Goal: Information Seeking & Learning: Learn about a topic

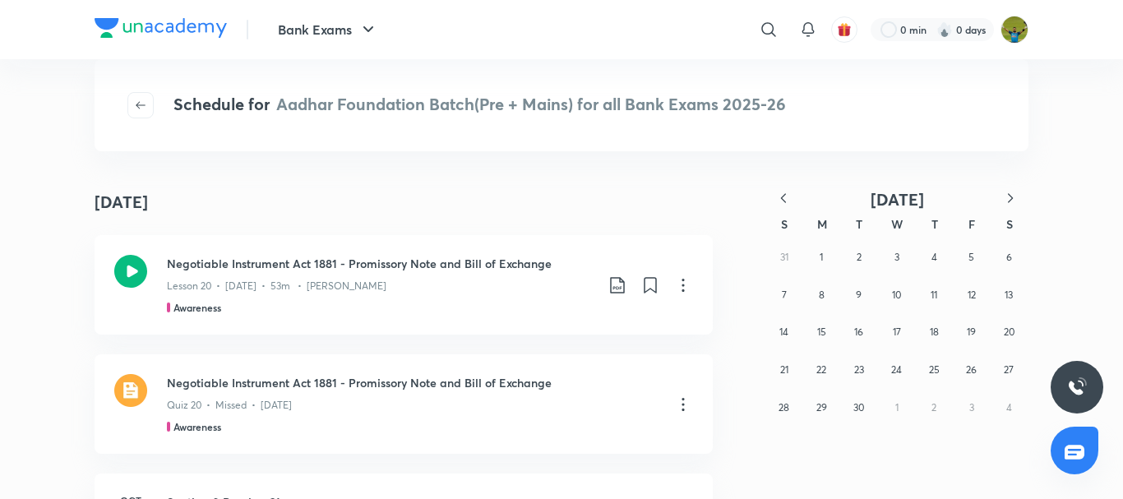
click at [787, 200] on icon "button" at bounding box center [783, 198] width 16 height 16
click at [816, 334] on button "11" at bounding box center [821, 332] width 26 height 26
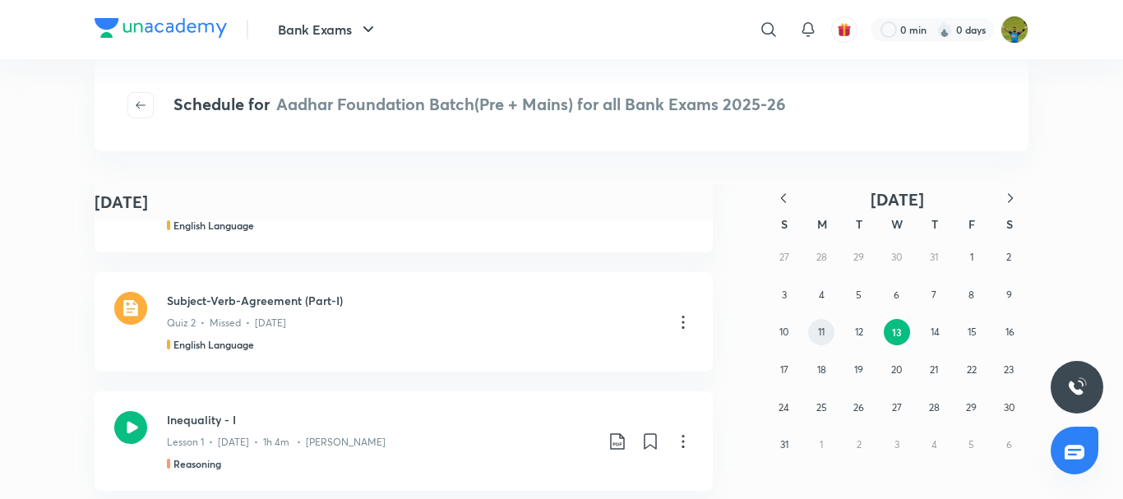
scroll to position [1651, 0]
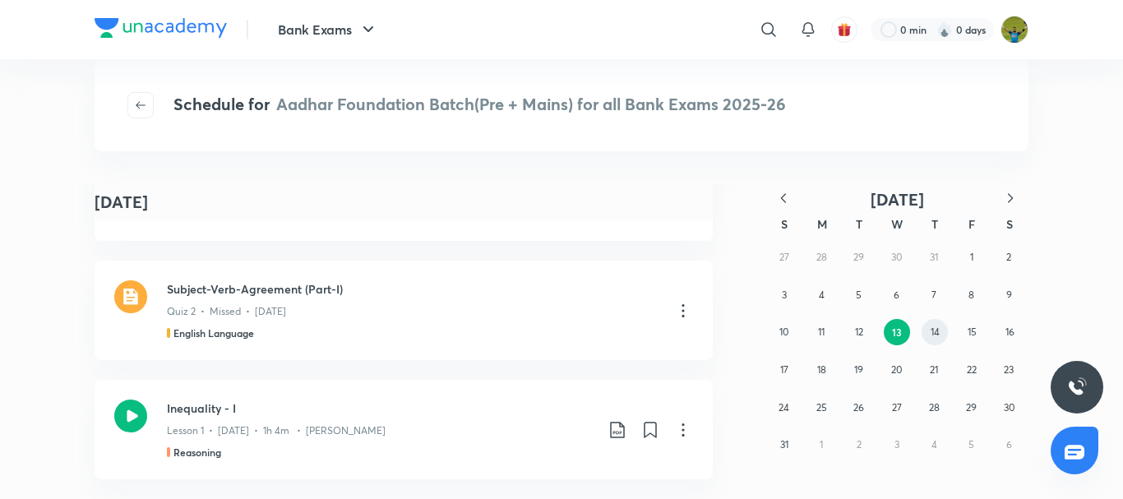
click at [935, 328] on abbr "14" at bounding box center [934, 331] width 9 height 12
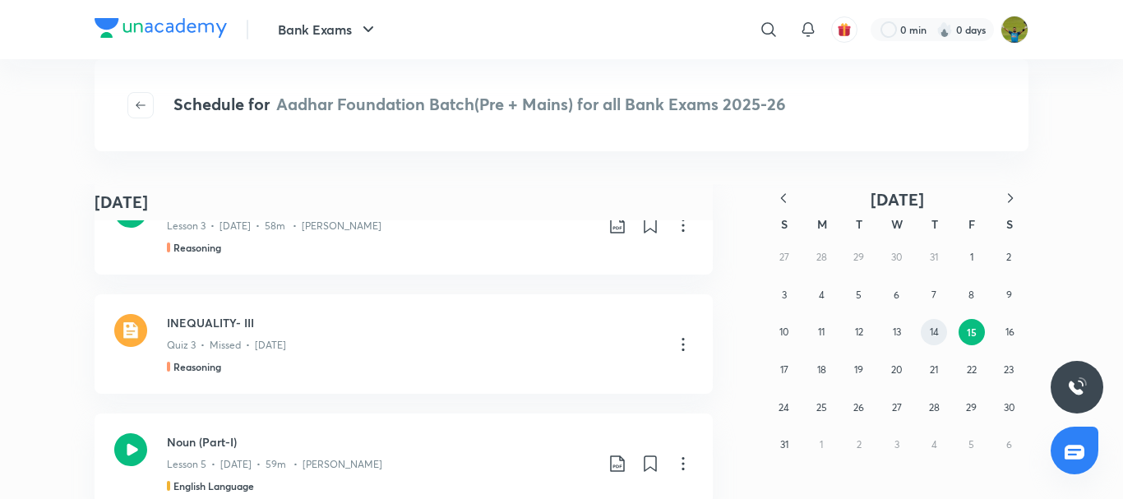
scroll to position [1594, 0]
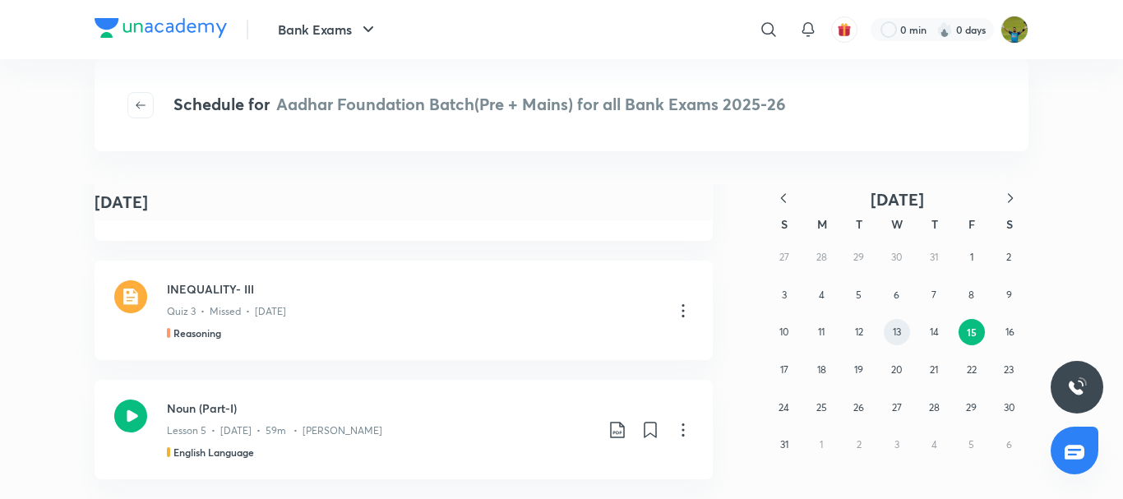
click at [898, 330] on abbr "13" at bounding box center [897, 331] width 8 height 12
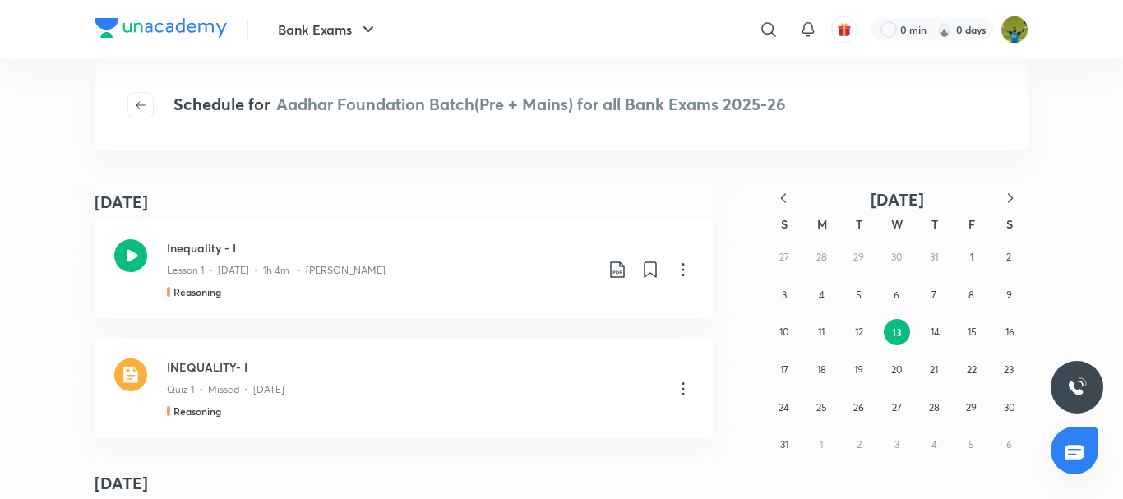
scroll to position [623, 0]
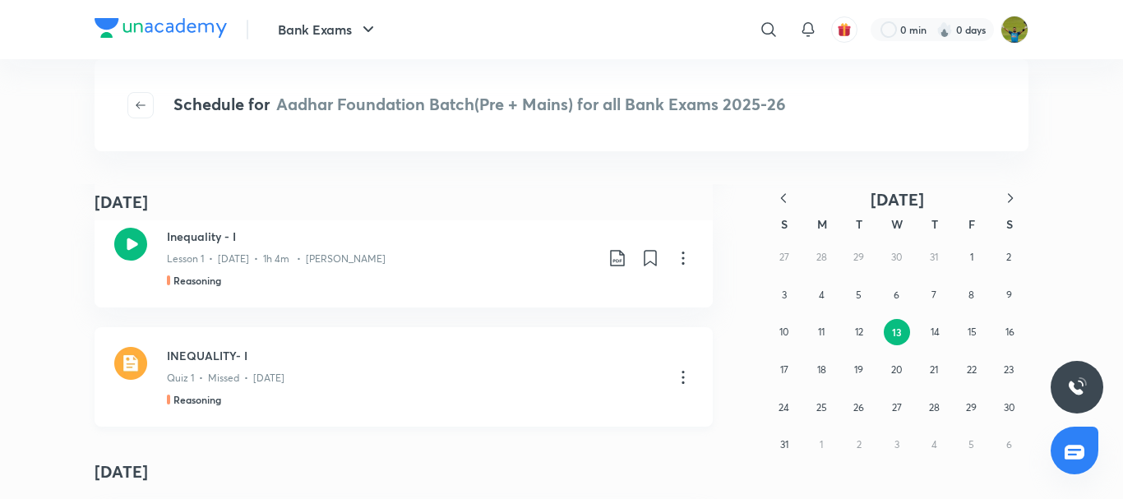
click at [324, 399] on div "Reasoning" at bounding box center [413, 399] width 493 height 15
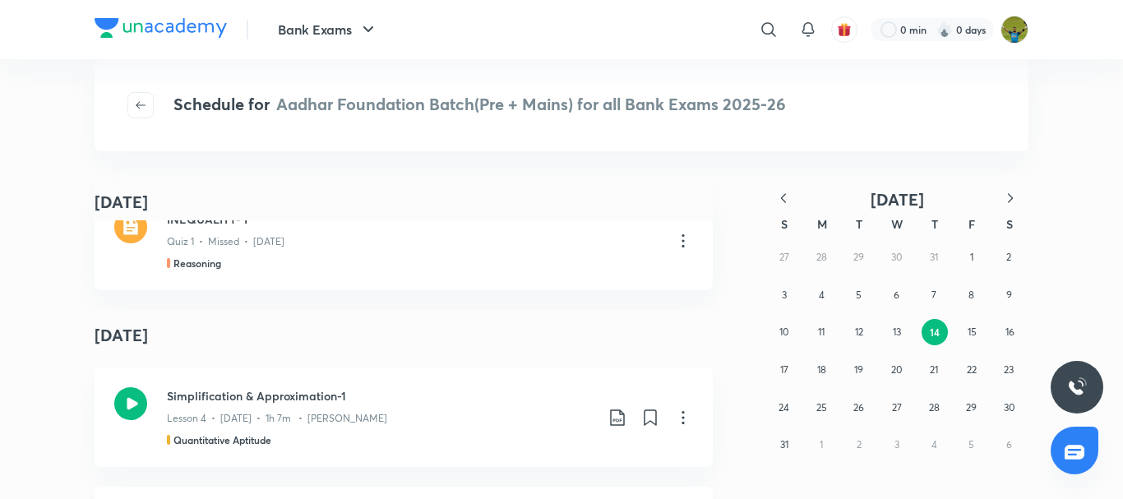
scroll to position [639, 0]
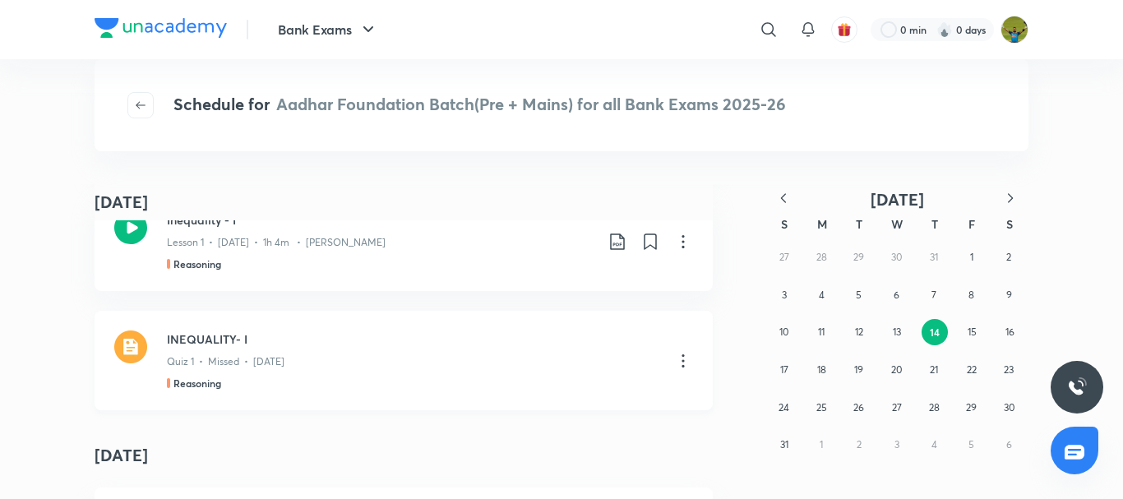
click at [349, 390] on div "Reasoning" at bounding box center [413, 383] width 493 height 15
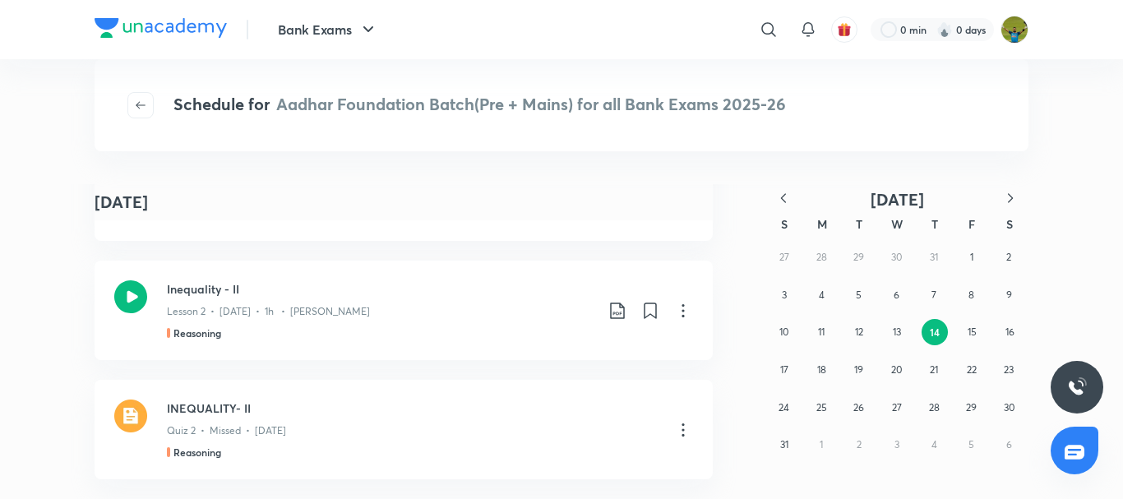
scroll to position [1594, 0]
click at [972, 328] on abbr "15" at bounding box center [971, 331] width 9 height 12
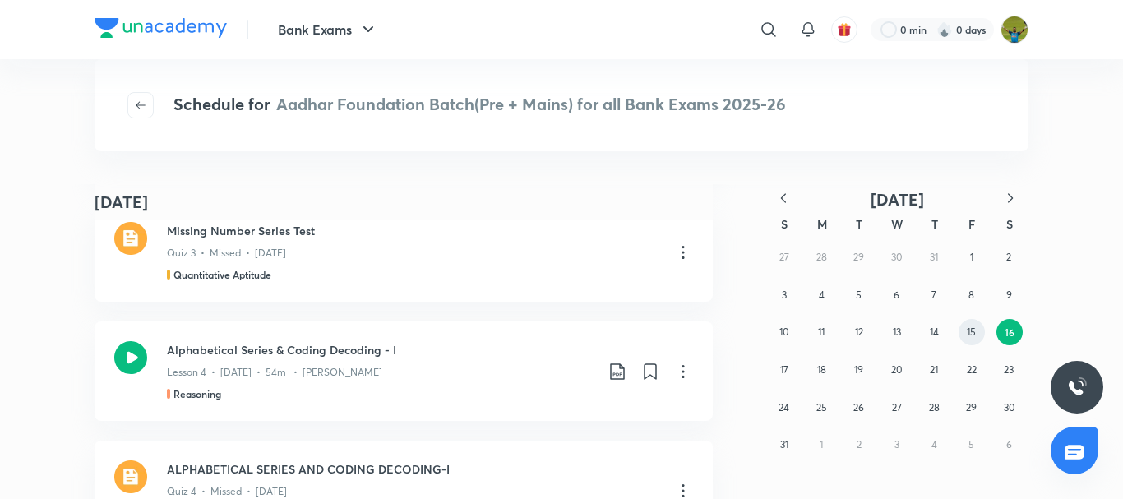
scroll to position [1157, 0]
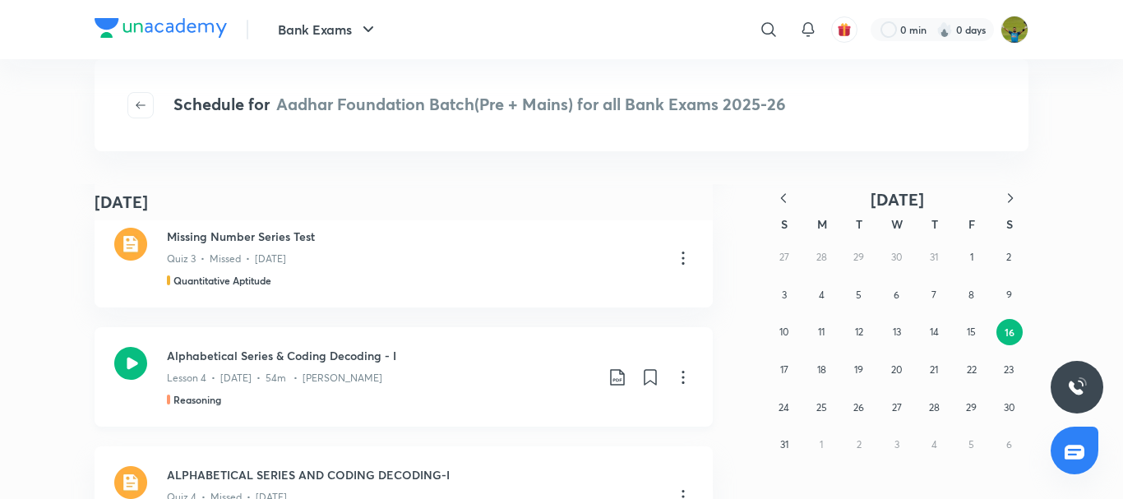
click at [476, 363] on h3 "Alphabetical Series & Coding Decoding - I" at bounding box center [380, 355] width 427 height 17
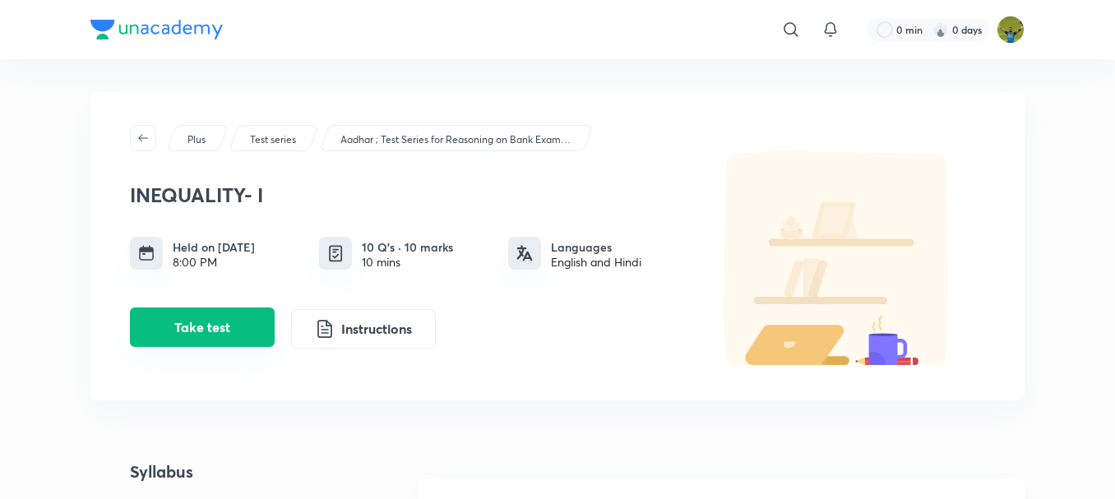
click at [238, 343] on button "Take test" at bounding box center [202, 326] width 145 height 39
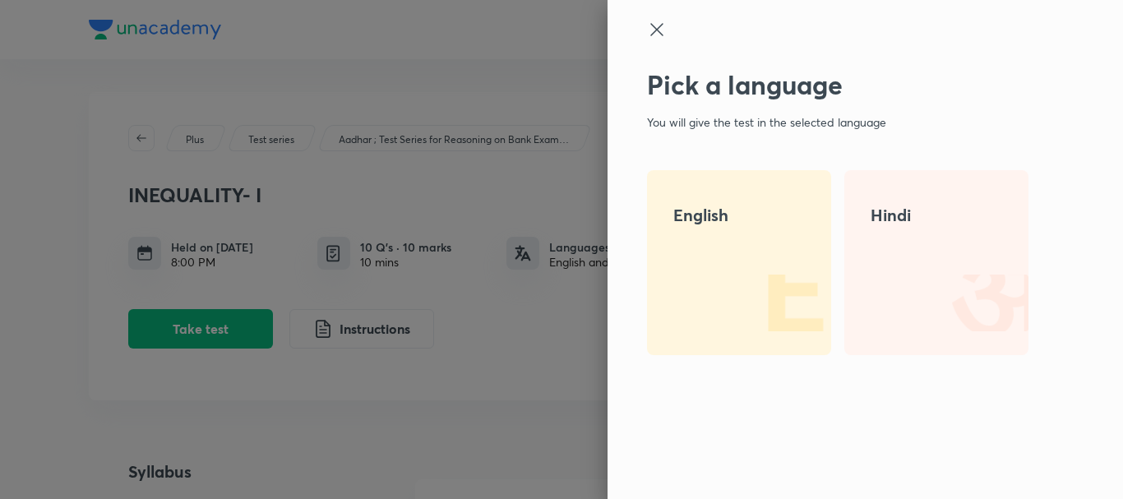
click at [762, 268] on img at bounding box center [778, 302] width 105 height 105
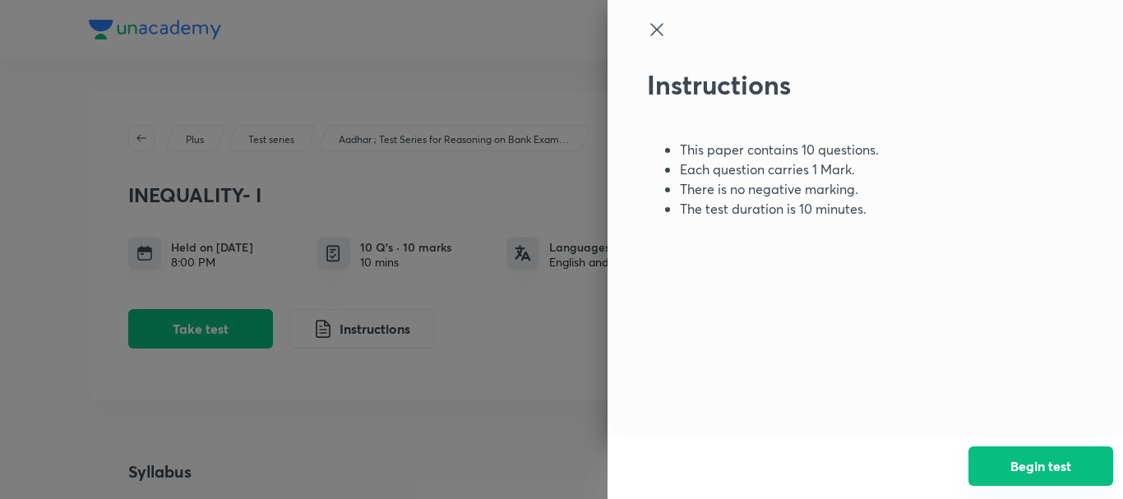
click at [1031, 473] on button "Begin test" at bounding box center [1040, 465] width 145 height 39
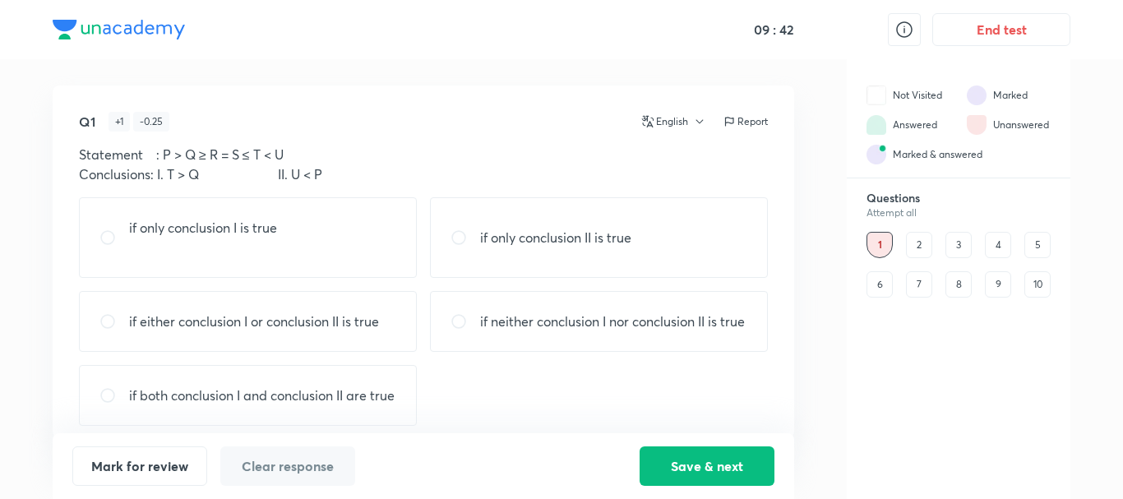
click at [684, 331] on p "if neither conclusion I nor conclusion II is true" at bounding box center [612, 322] width 265 height 20
radio input "true"
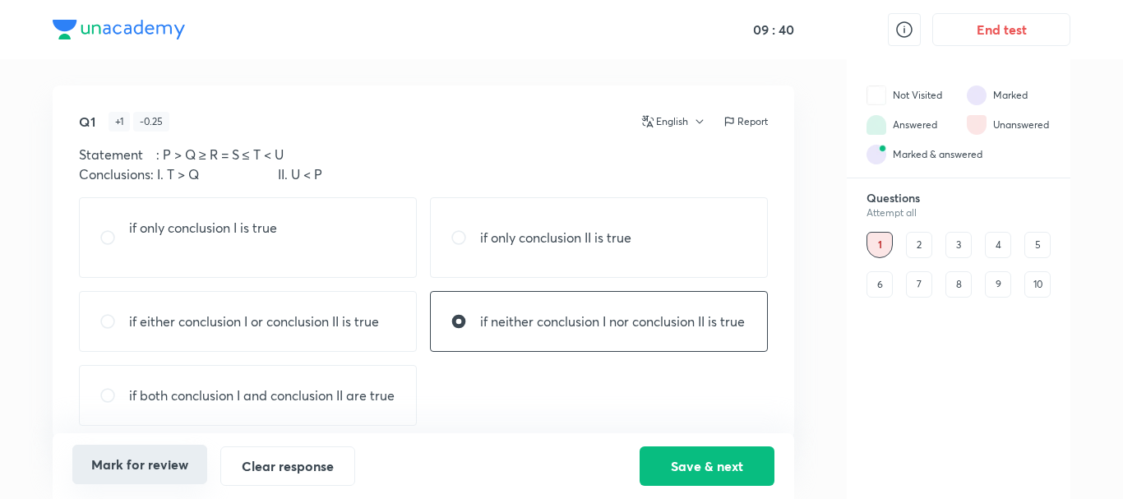
click at [172, 464] on button "Mark for review" at bounding box center [139, 464] width 135 height 39
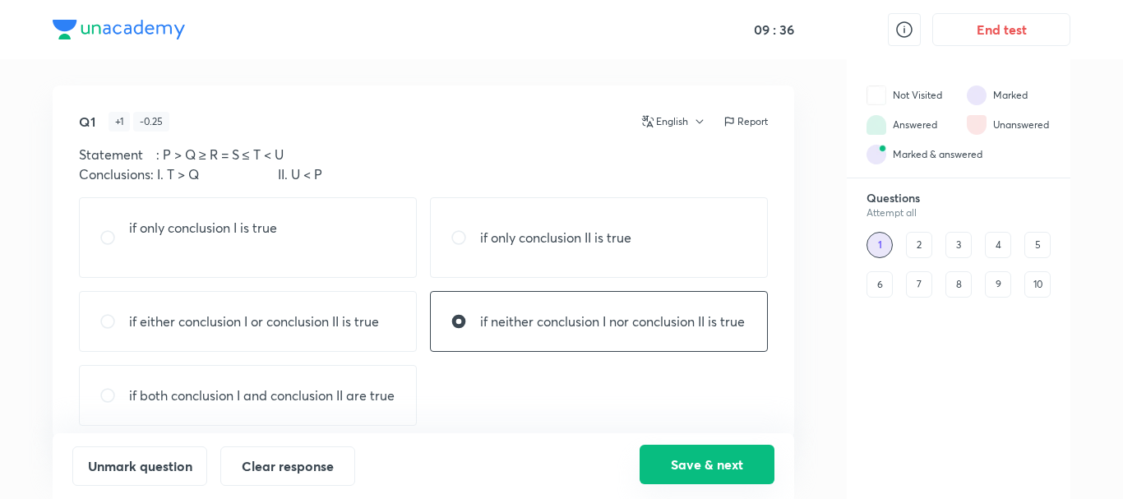
click at [686, 454] on button "Save & next" at bounding box center [706, 464] width 135 height 39
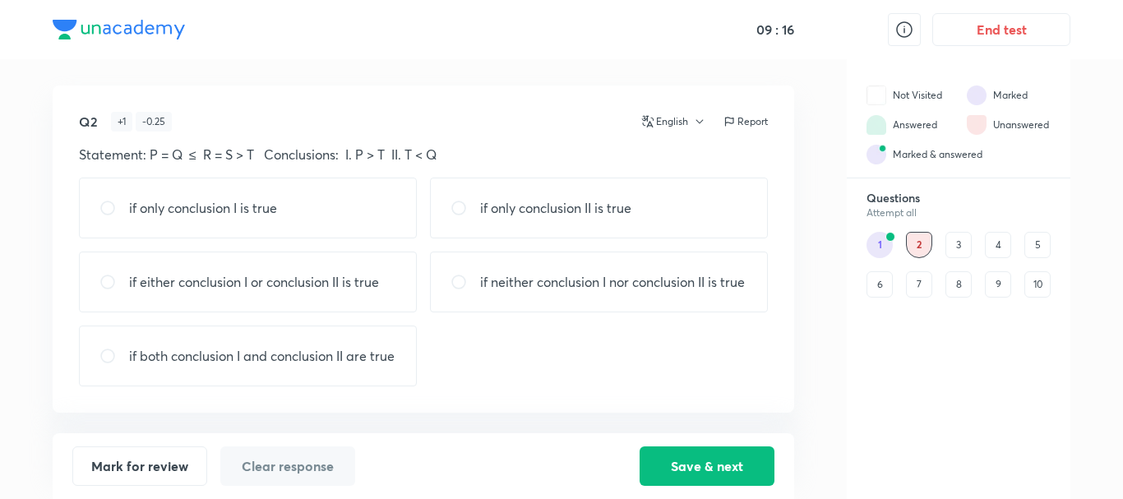
click at [711, 312] on div "if neither conclusion I nor conclusion II is true" at bounding box center [599, 282] width 338 height 61
radio input "true"
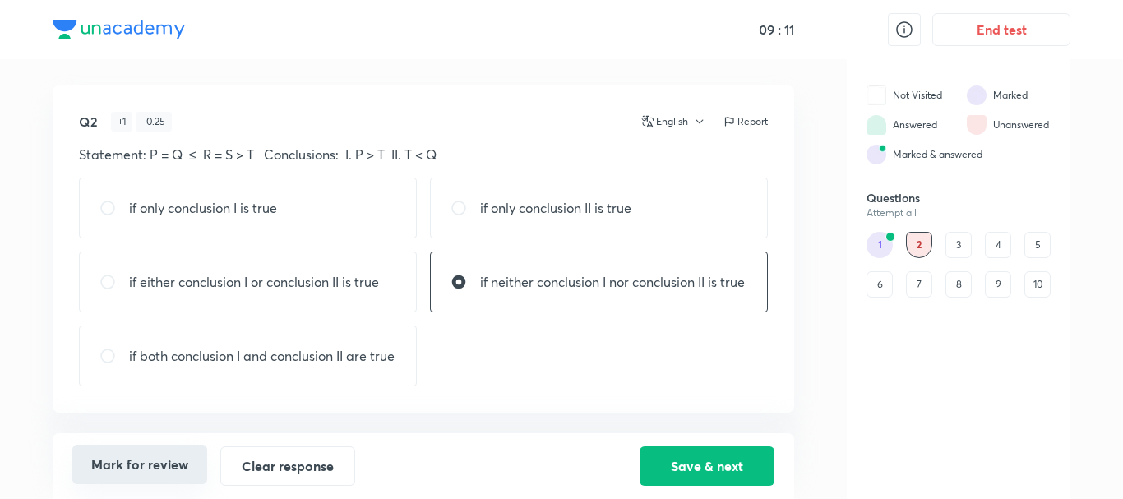
click at [176, 470] on button "Mark for review" at bounding box center [139, 464] width 135 height 39
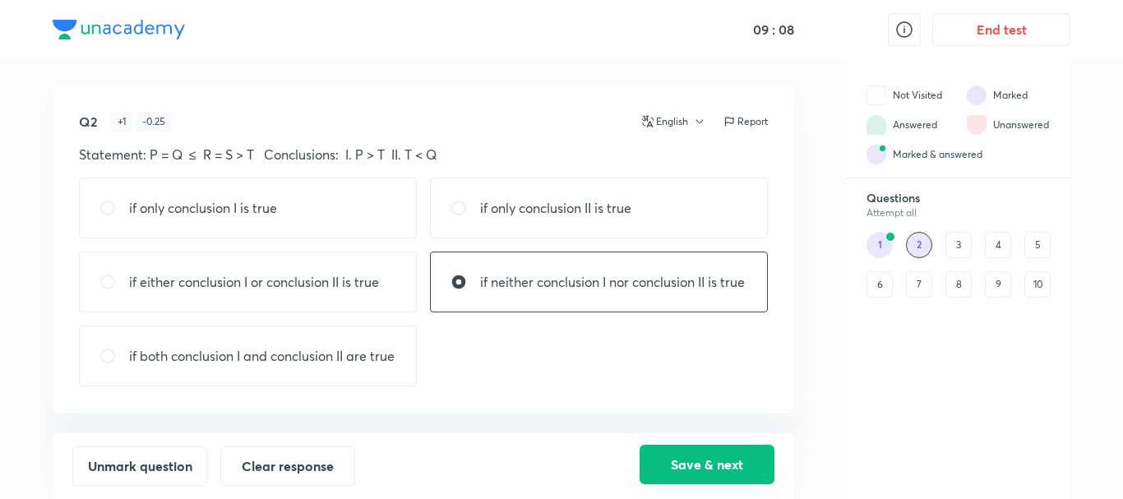
click at [711, 454] on button "Save & next" at bounding box center [706, 464] width 135 height 39
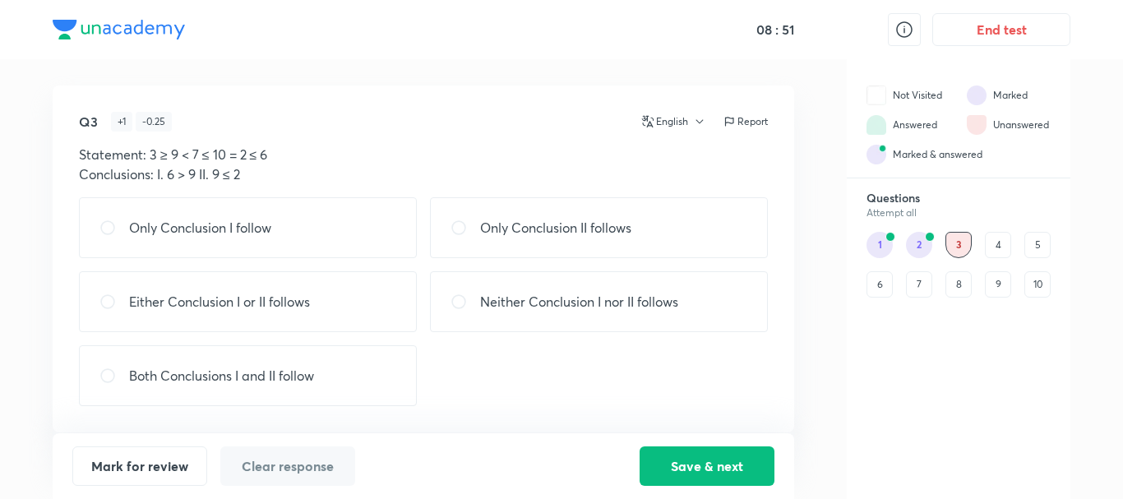
click at [321, 238] on div "Only Conclusion I follow" at bounding box center [248, 227] width 338 height 61
radio input "true"
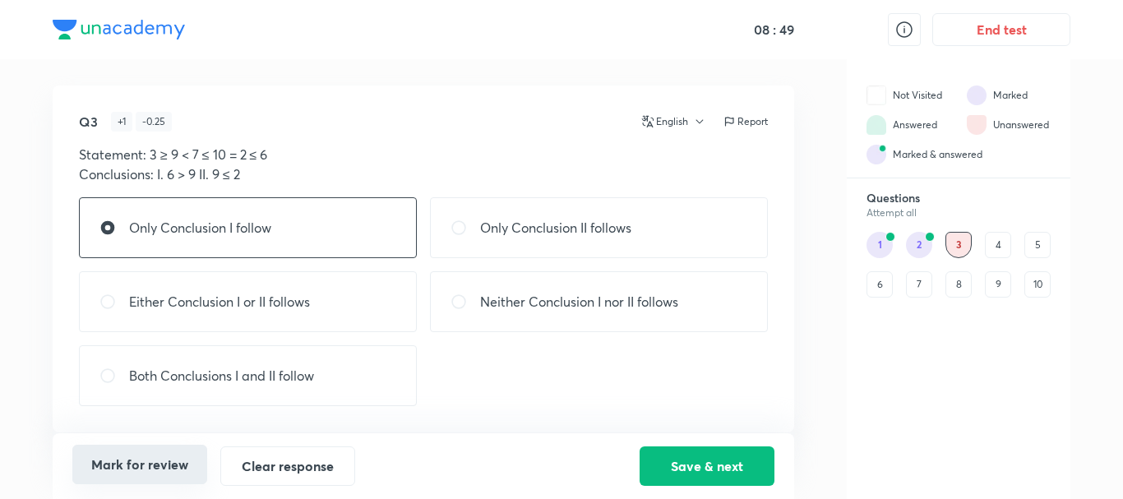
click at [114, 464] on button "Mark for review" at bounding box center [139, 464] width 135 height 39
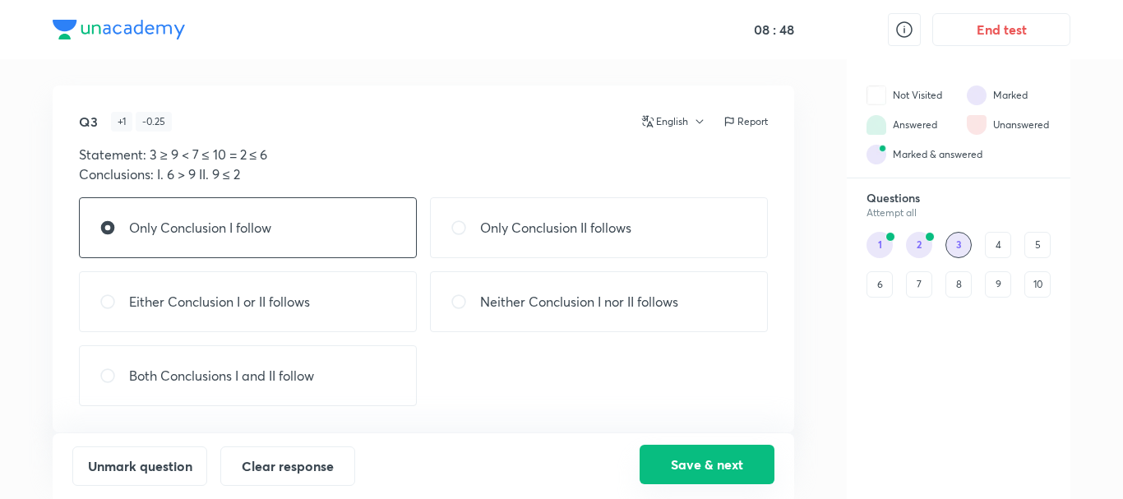
click at [684, 459] on button "Save & next" at bounding box center [706, 464] width 135 height 39
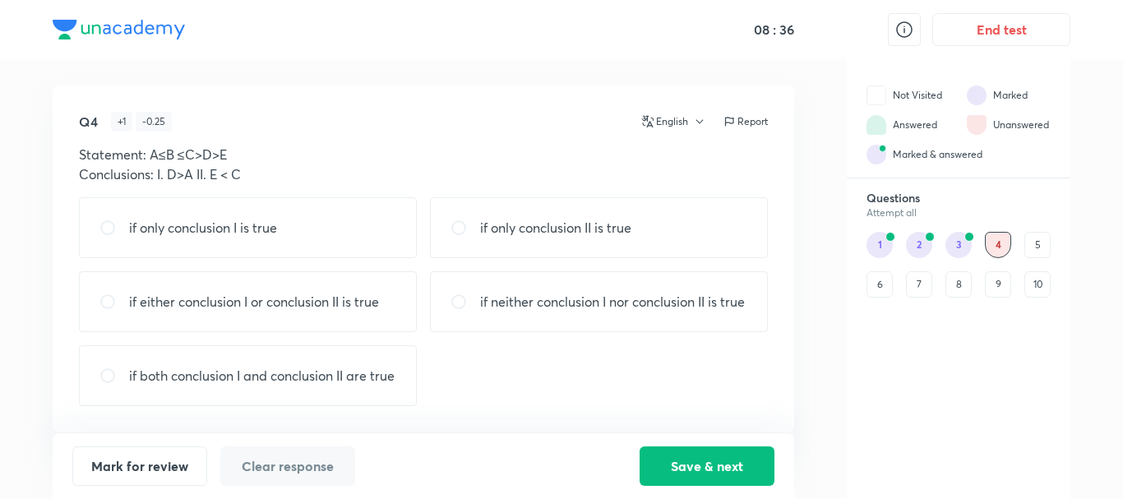
click at [637, 233] on div "if only conclusion II is true" at bounding box center [599, 227] width 338 height 61
radio input "true"
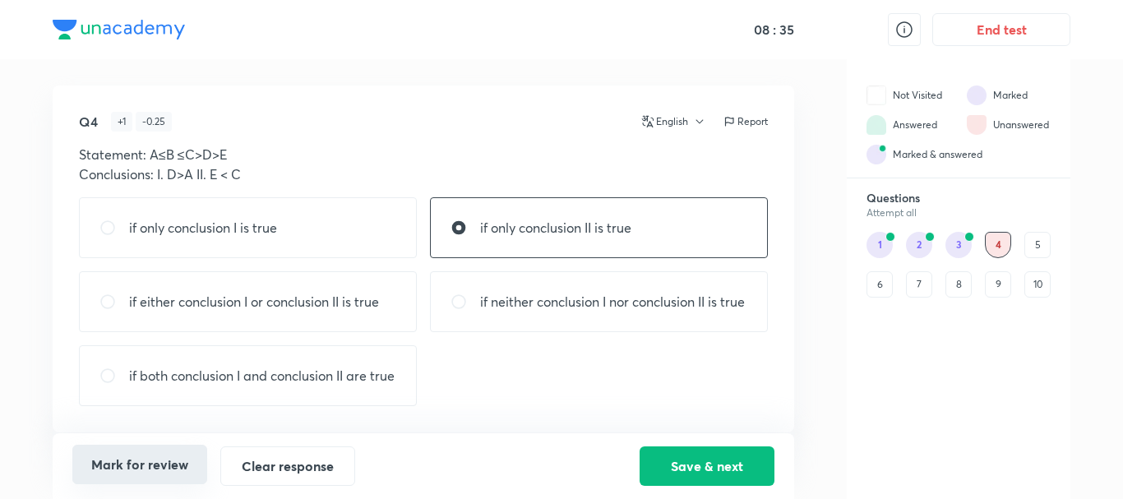
click at [153, 478] on button "Mark for review" at bounding box center [139, 464] width 135 height 39
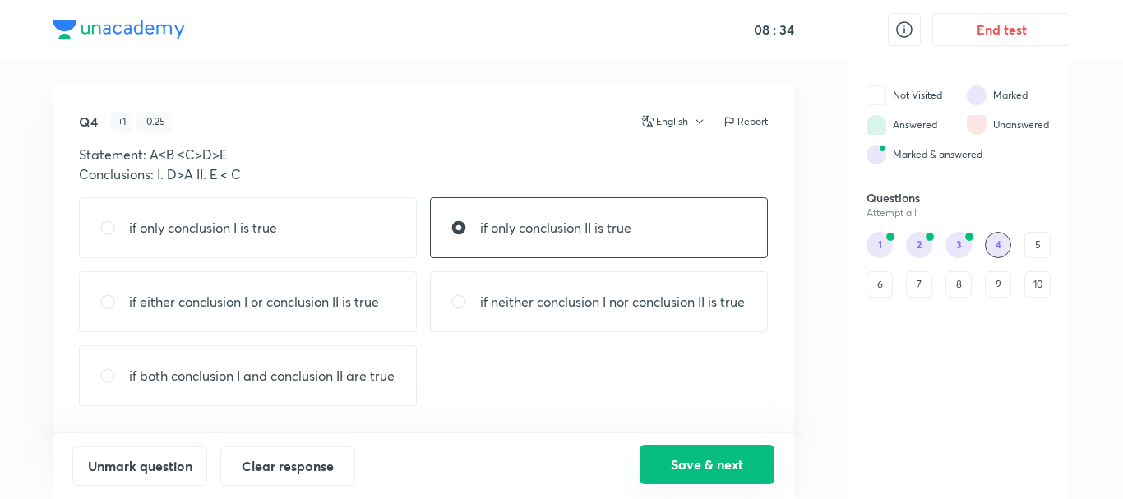
click at [689, 457] on button "Save & next" at bounding box center [706, 464] width 135 height 39
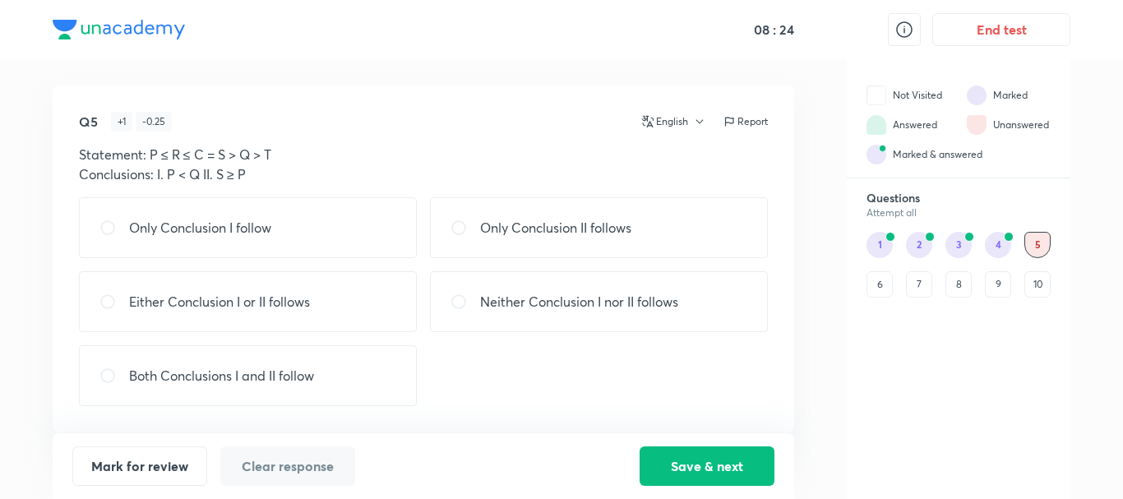
click at [516, 237] on p "Only Conclusion II follows" at bounding box center [555, 228] width 151 height 20
radio input "true"
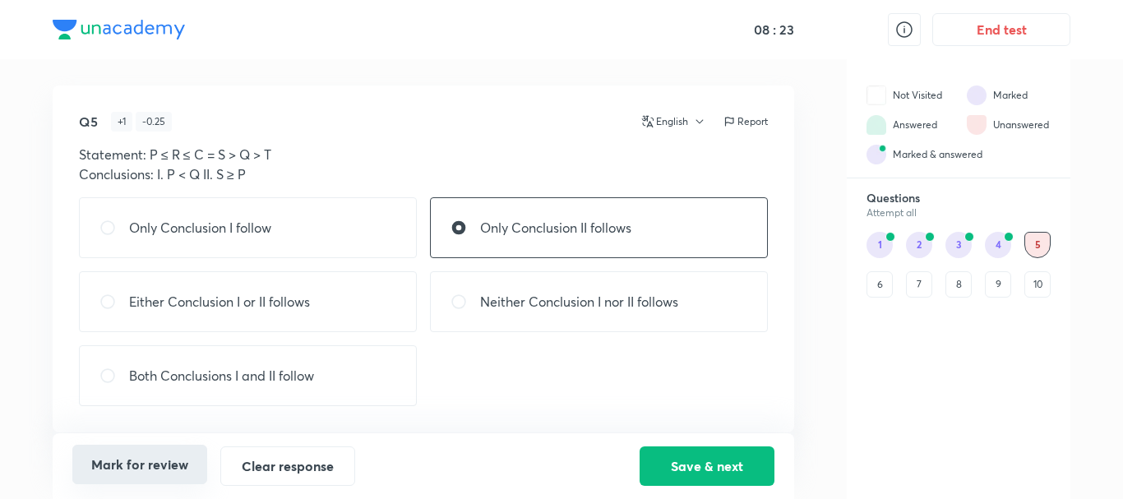
click at [118, 467] on button "Mark for review" at bounding box center [139, 464] width 135 height 39
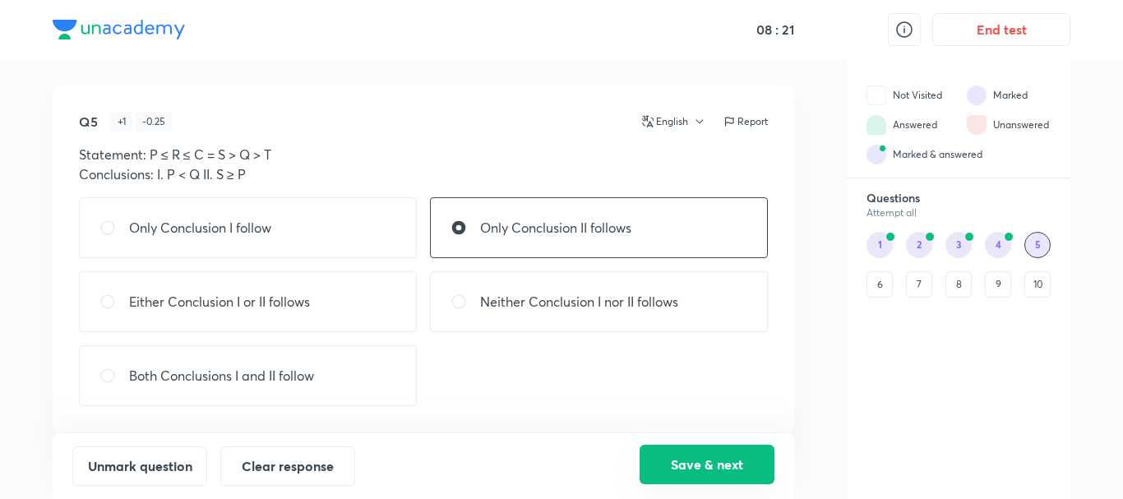
click at [657, 458] on button "Save & next" at bounding box center [706, 464] width 135 height 39
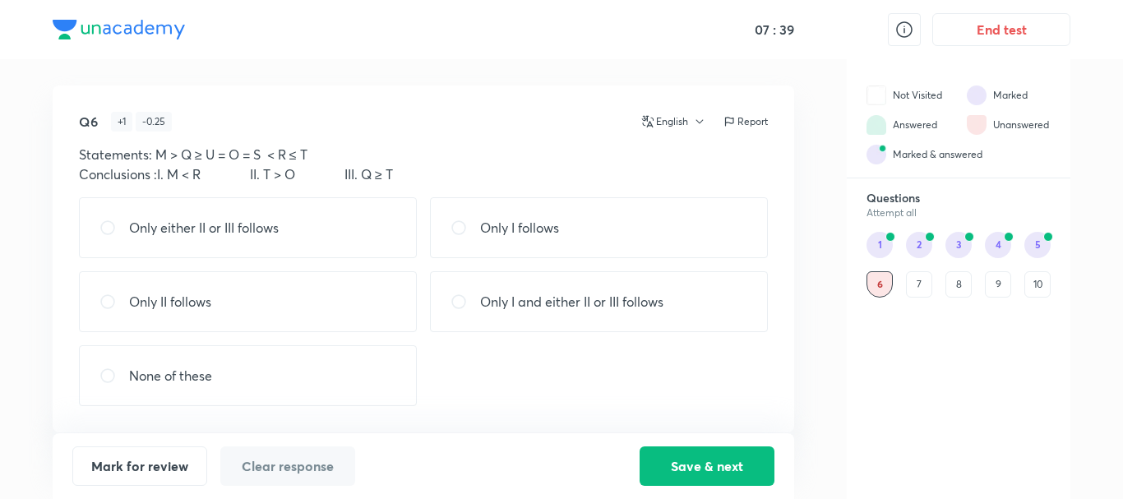
click at [370, 284] on div "Only II follows" at bounding box center [248, 301] width 338 height 61
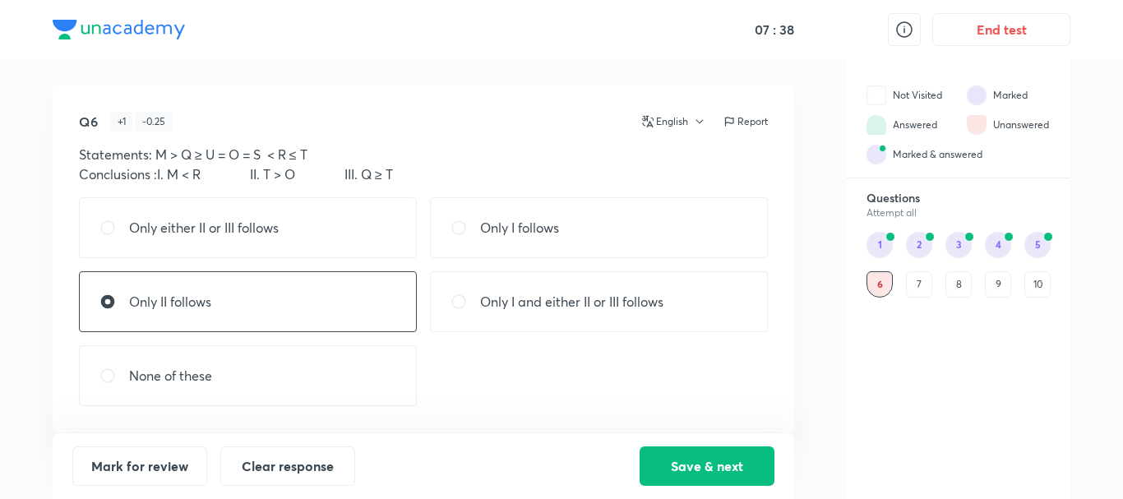
radio input "true"
click at [183, 463] on button "Mark for review" at bounding box center [139, 464] width 135 height 39
click at [652, 459] on button "Save & next" at bounding box center [706, 464] width 135 height 39
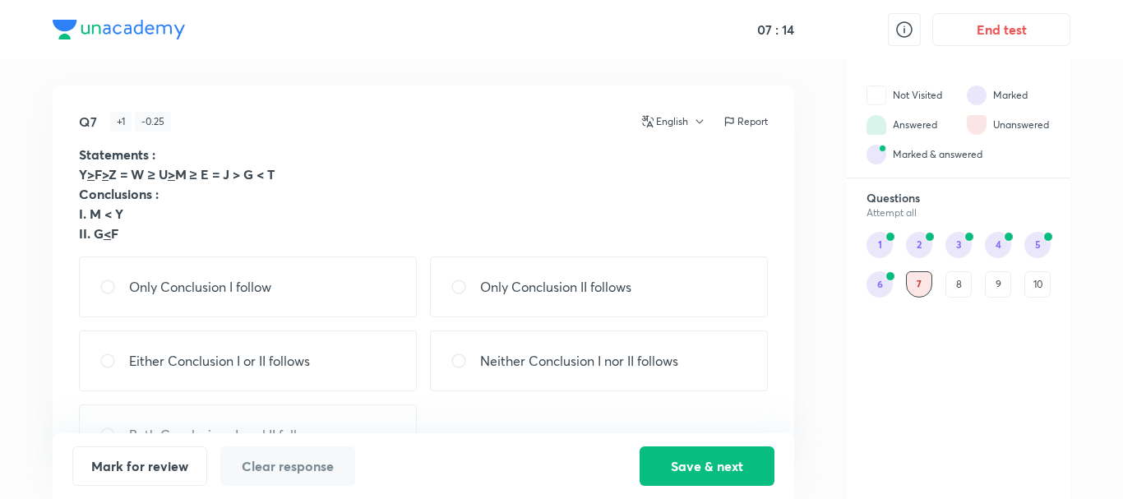
click at [616, 362] on p "Neither Conclusion I nor II follows" at bounding box center [579, 361] width 198 height 20
radio input "true"
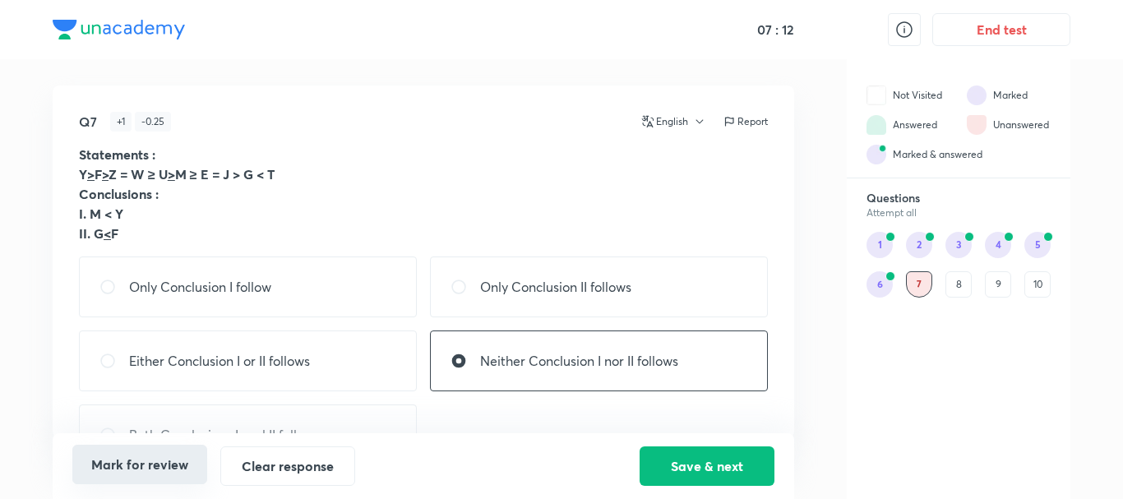
click at [153, 465] on button "Mark for review" at bounding box center [139, 464] width 135 height 39
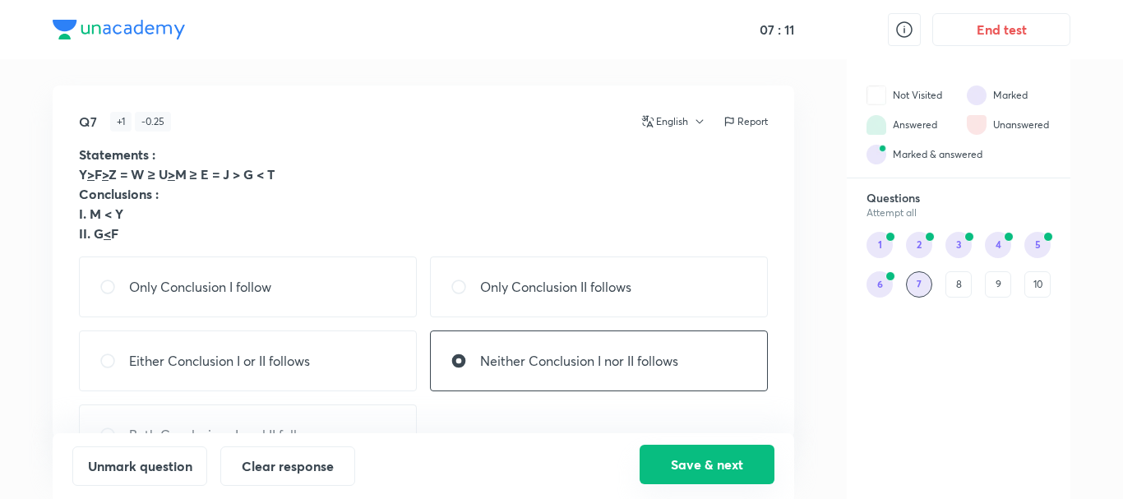
click at [668, 459] on button "Save & next" at bounding box center [706, 464] width 135 height 39
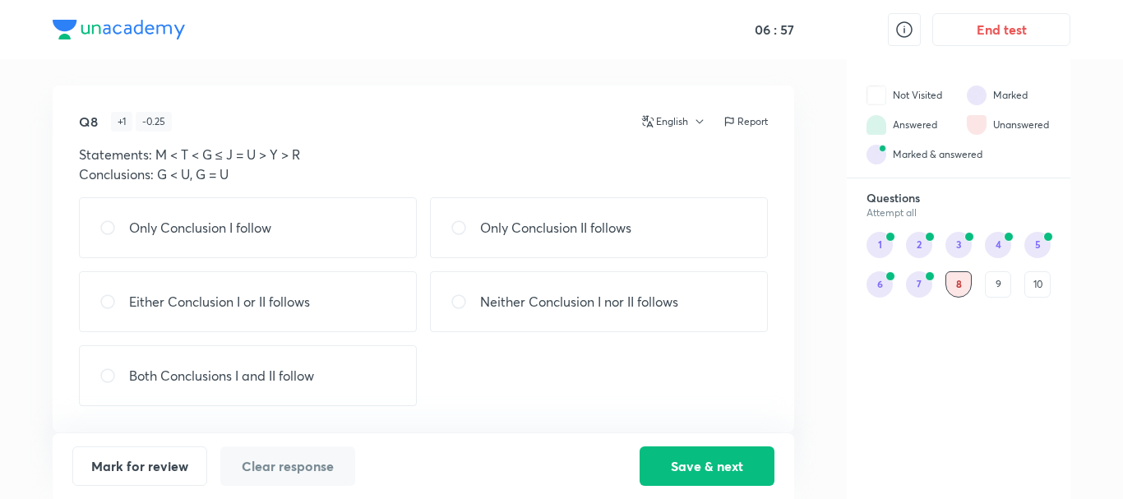
click at [261, 305] on p "Either Conclusion I or II follows" at bounding box center [219, 302] width 181 height 20
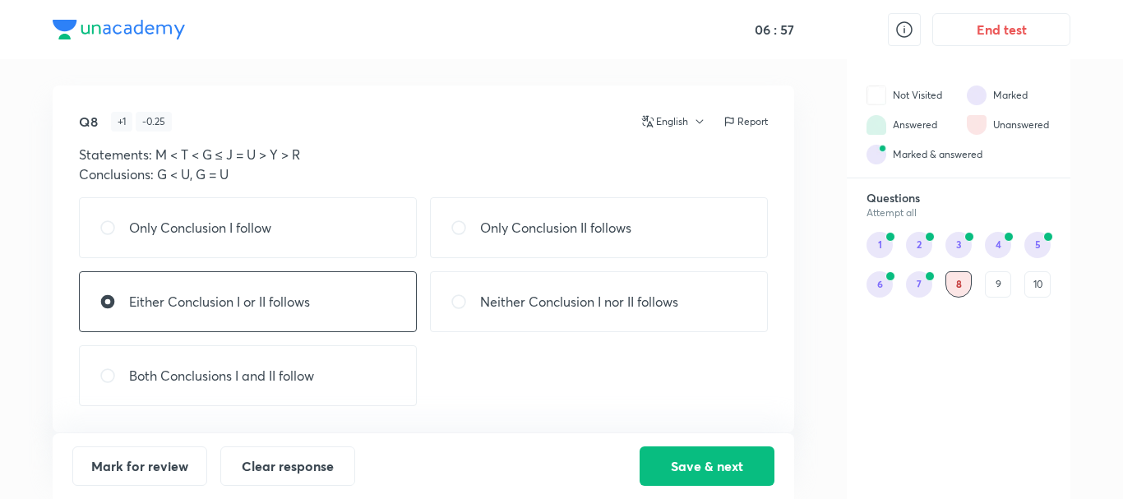
click at [261, 305] on p "Either Conclusion I or II follows" at bounding box center [219, 302] width 181 height 20
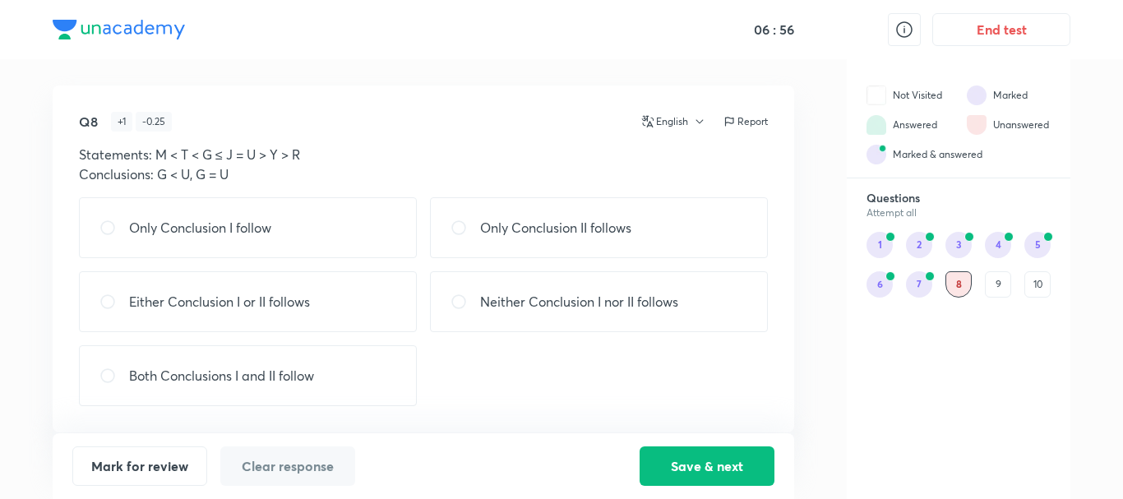
click at [239, 319] on div "Either Conclusion I or II follows" at bounding box center [248, 301] width 338 height 61
radio input "true"
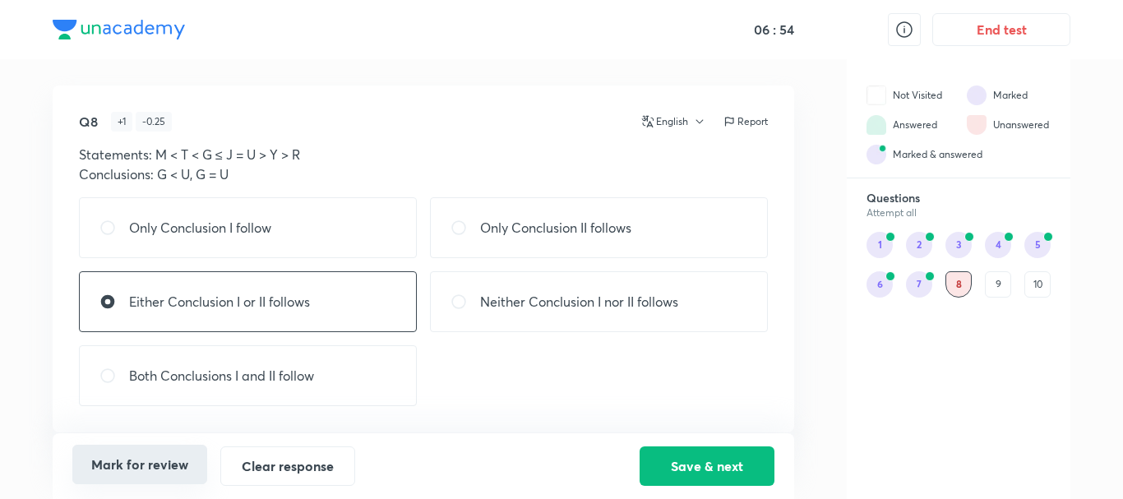
click at [168, 459] on button "Mark for review" at bounding box center [139, 464] width 135 height 39
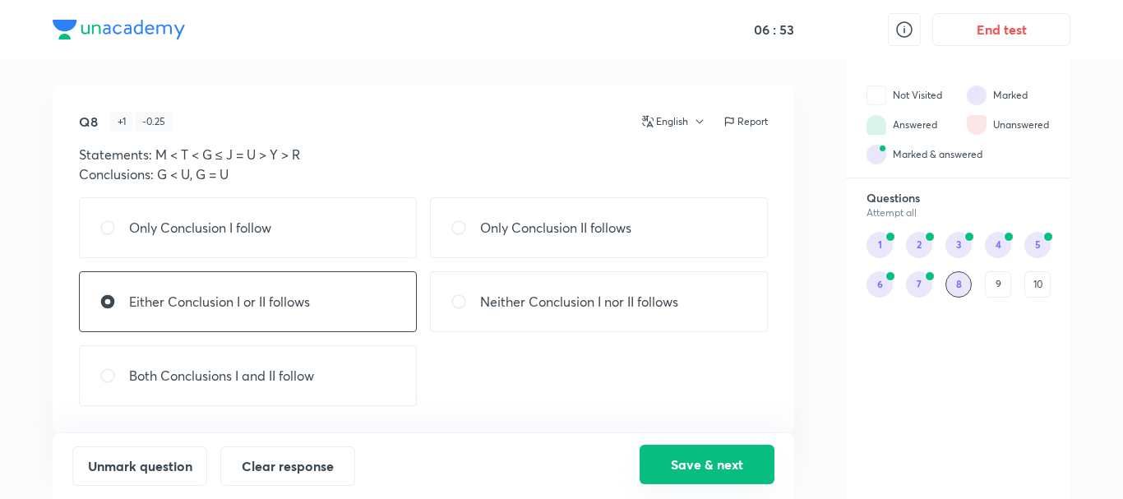
click at [735, 459] on button "Save & next" at bounding box center [706, 464] width 135 height 39
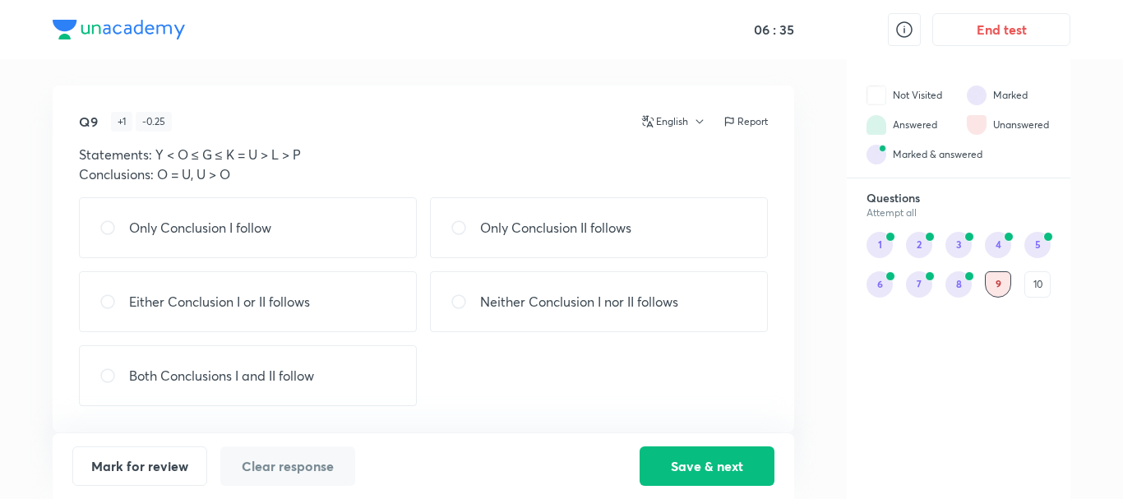
click at [302, 298] on p "Either Conclusion I or II follows" at bounding box center [219, 302] width 181 height 20
radio input "true"
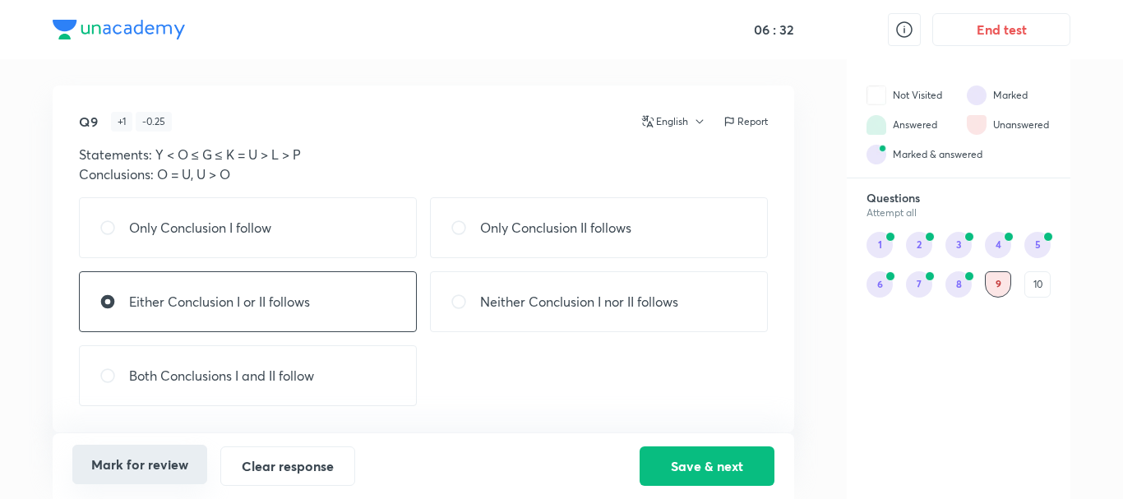
click at [142, 463] on button "Mark for review" at bounding box center [139, 464] width 135 height 39
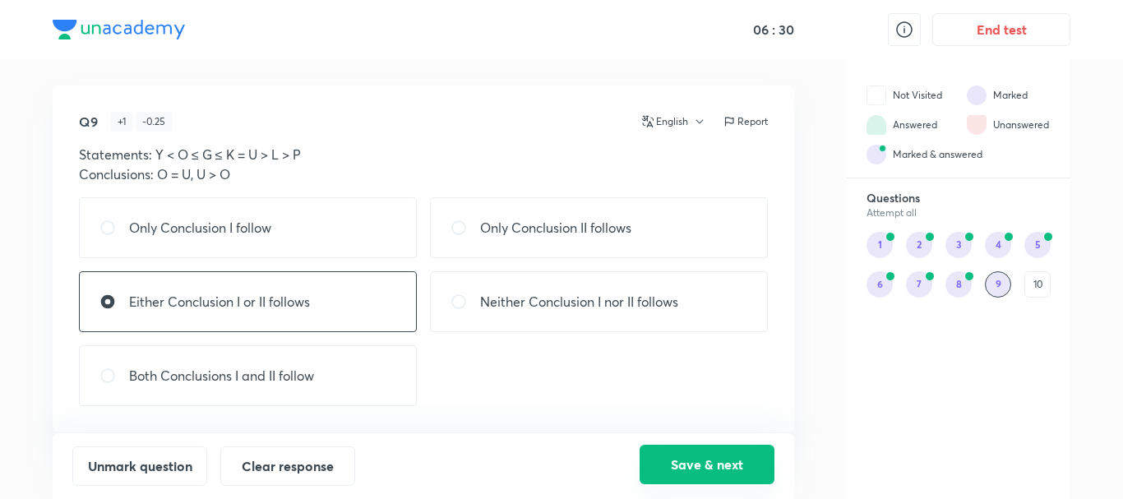
click at [662, 454] on button "Save & next" at bounding box center [706, 464] width 135 height 39
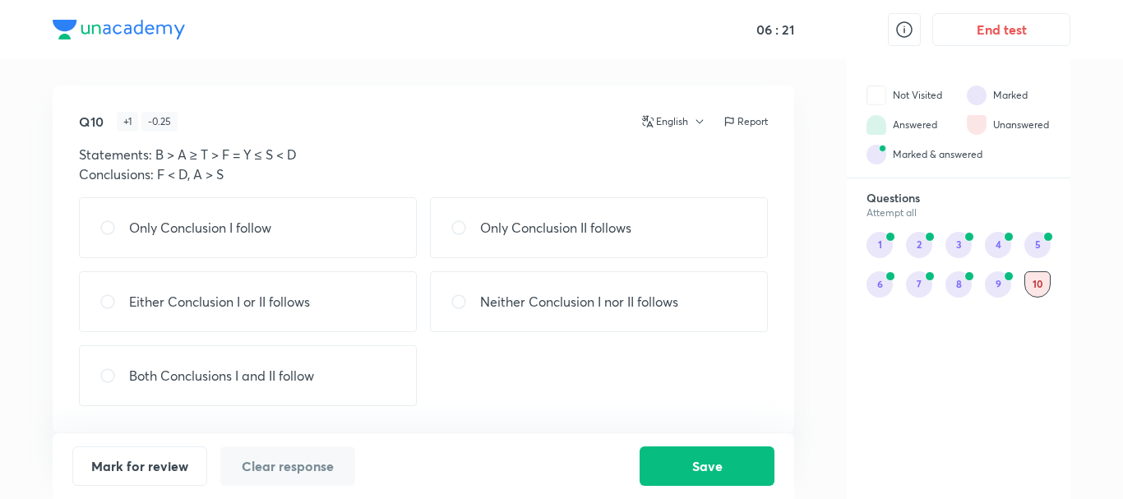
click at [171, 233] on p "Only Conclusion I follow" at bounding box center [200, 228] width 142 height 20
radio input "true"
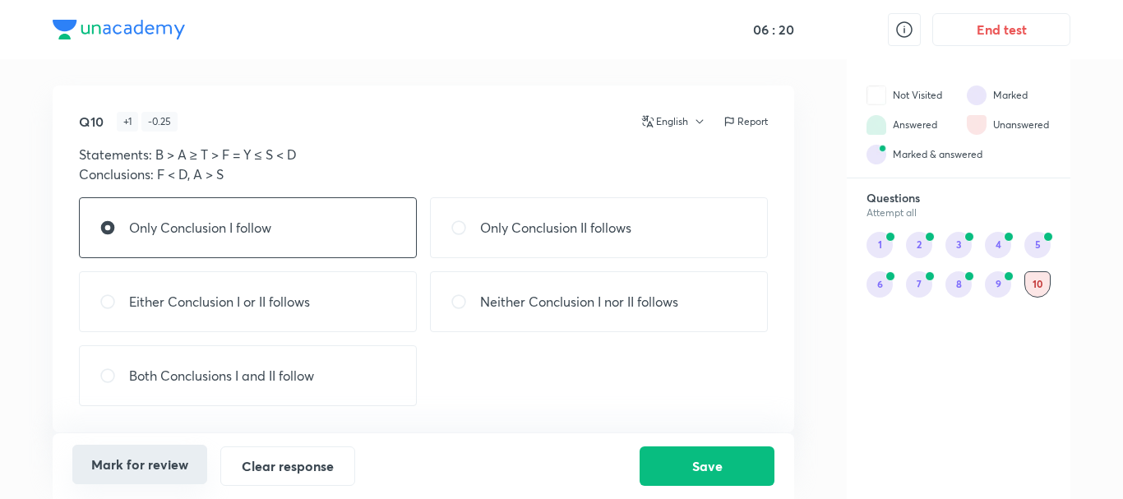
click at [132, 465] on button "Mark for review" at bounding box center [139, 464] width 135 height 39
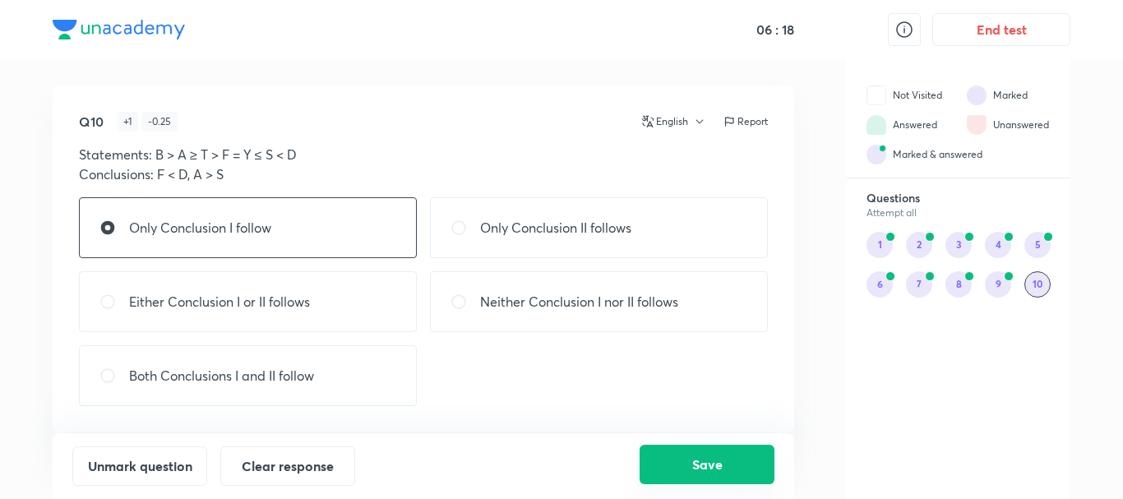
click at [723, 454] on button "Save" at bounding box center [706, 464] width 135 height 39
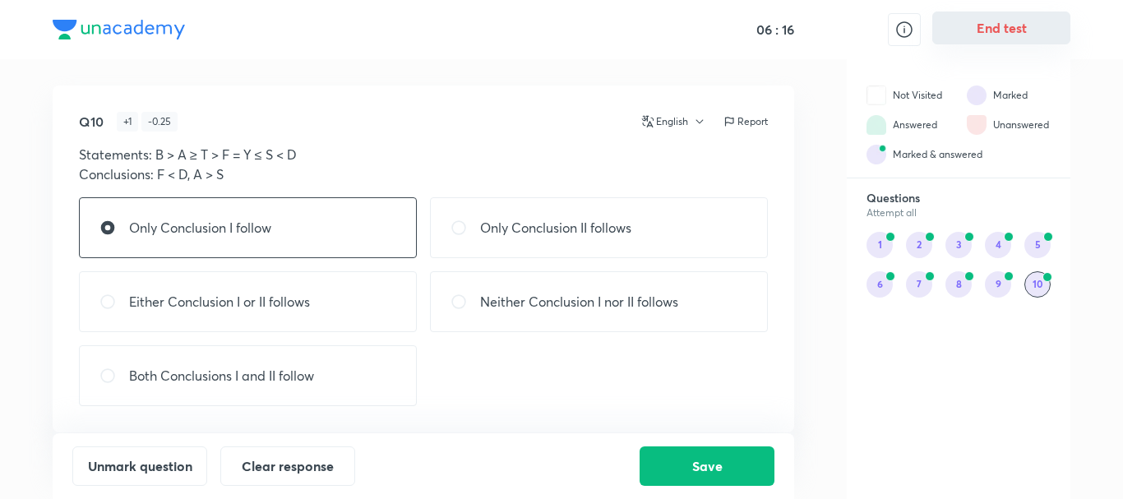
click at [984, 39] on button "End test" at bounding box center [1001, 28] width 138 height 33
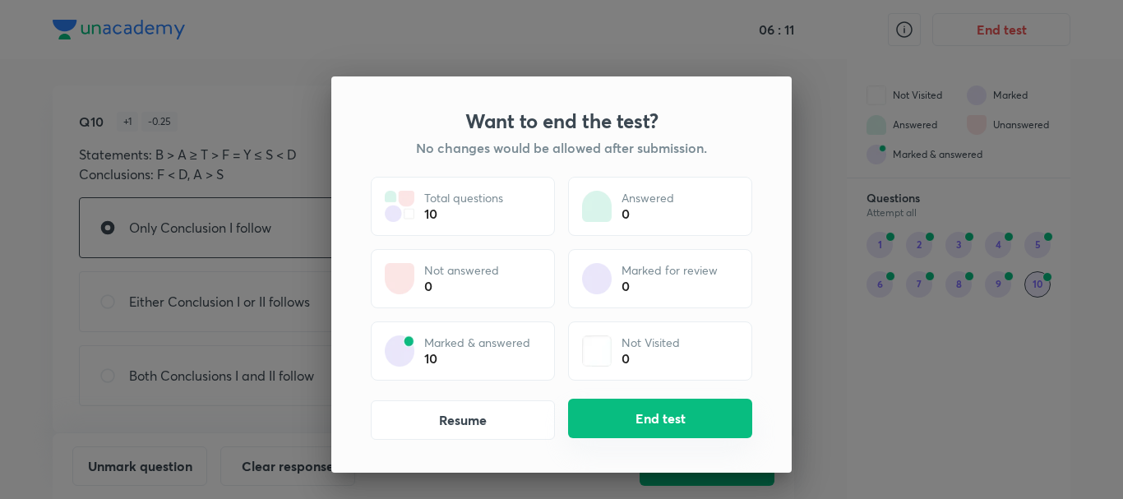
click at [609, 408] on button "End test" at bounding box center [660, 418] width 184 height 39
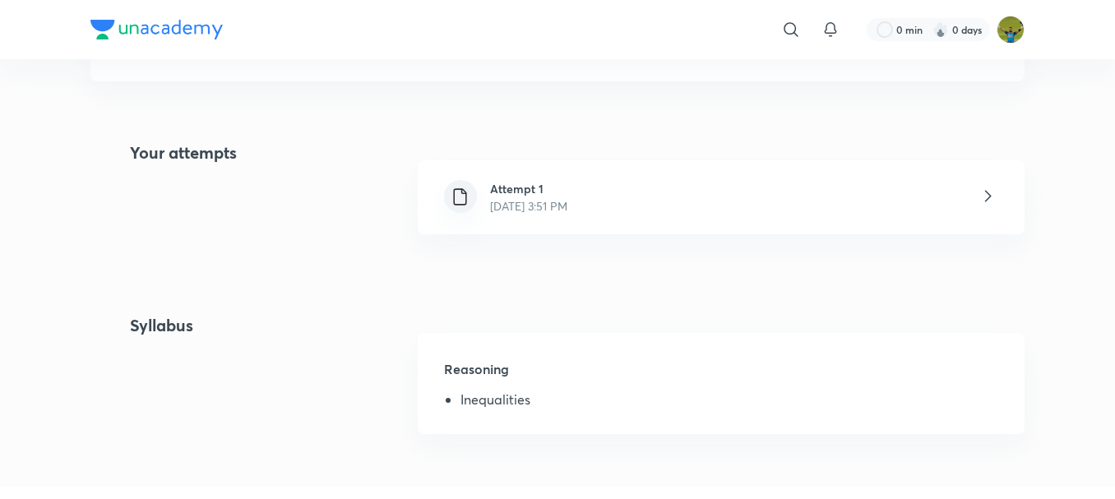
scroll to position [321, 0]
click at [770, 188] on div "Attempt 1 Oct 6, 2025, 3:51 PM" at bounding box center [721, 195] width 607 height 74
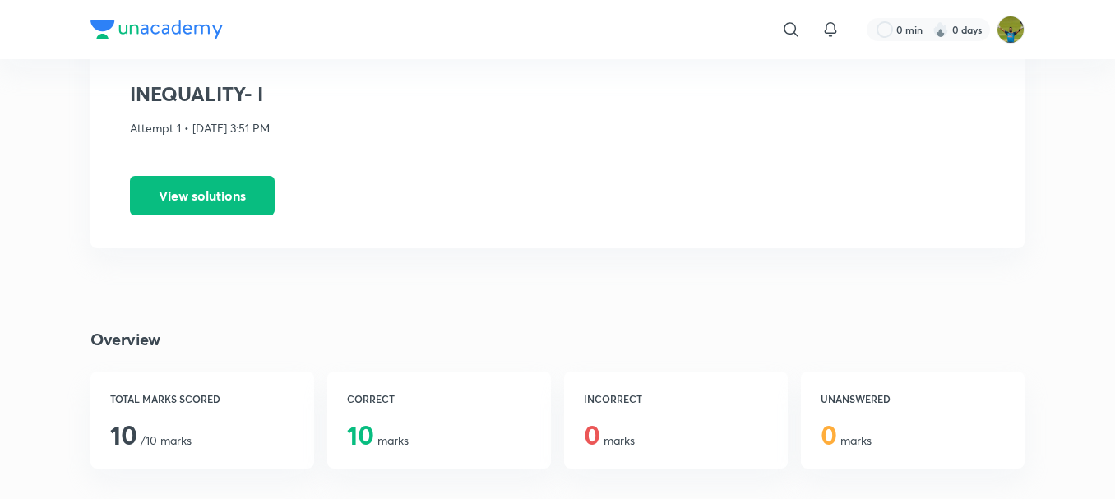
scroll to position [66, 0]
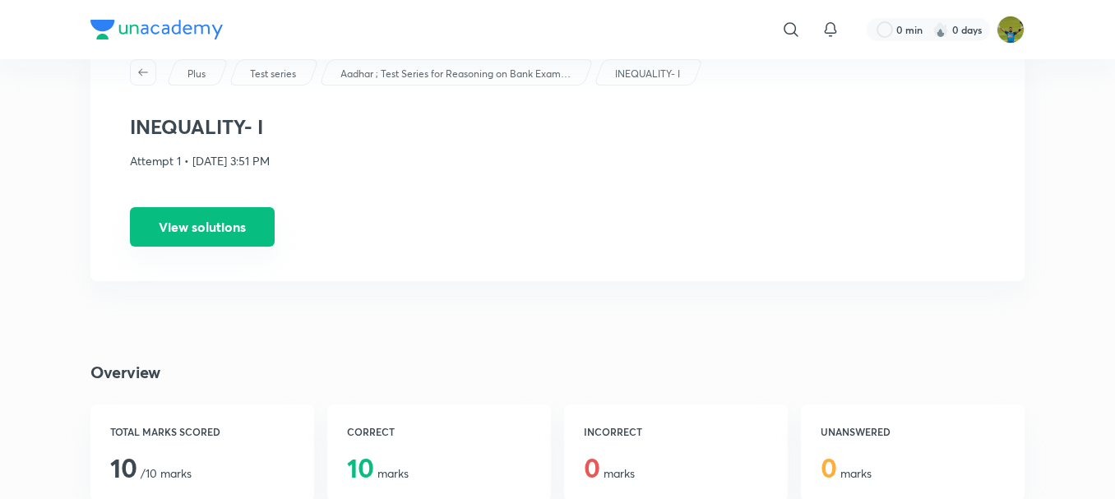
click at [206, 232] on button "View solutions" at bounding box center [202, 226] width 145 height 39
